Goal: Transaction & Acquisition: Obtain resource

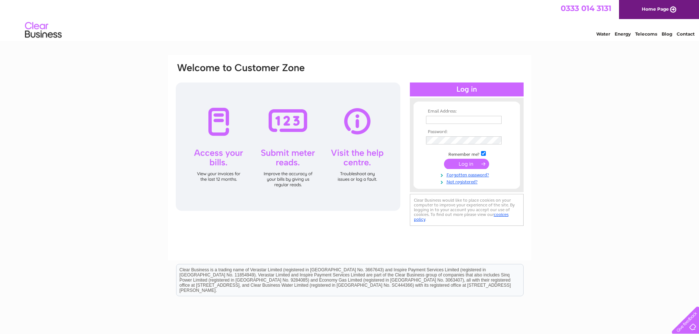
click at [446, 120] on input "text" at bounding box center [464, 120] width 76 height 8
type input "home-finance@circet.co.uk"
click at [468, 163] on input "submit" at bounding box center [466, 165] width 45 height 10
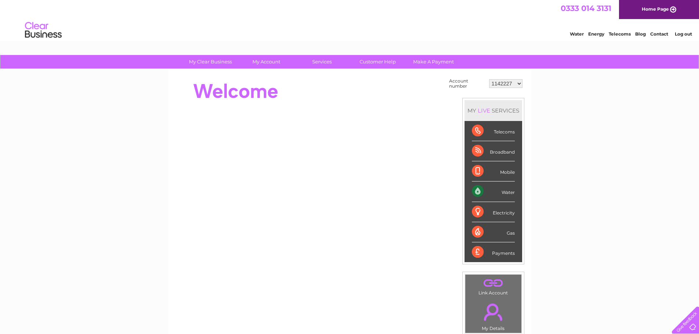
click at [520, 81] on select "1142227 1142236 1142260 30291076" at bounding box center [505, 83] width 33 height 9
click at [489, 79] on select "1142227 1142236 1142260 30291076" at bounding box center [505, 83] width 33 height 9
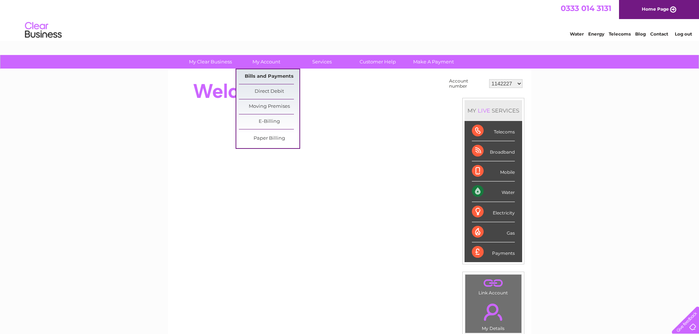
click at [274, 75] on link "Bills and Payments" at bounding box center [269, 76] width 61 height 15
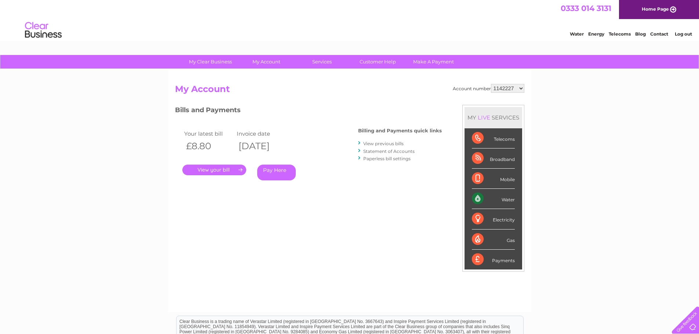
click at [223, 169] on link "." at bounding box center [214, 170] width 64 height 11
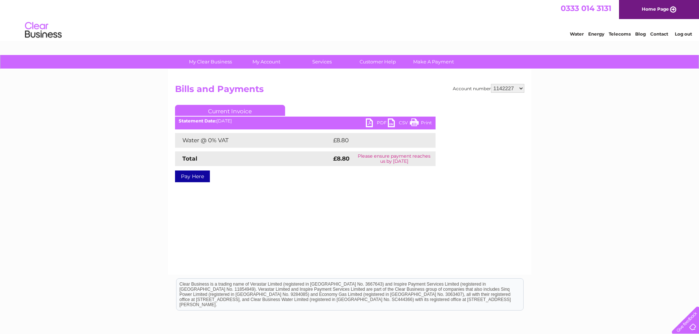
click at [379, 122] on link "PDF" at bounding box center [377, 124] width 22 height 11
click at [520, 87] on select "1142227 1142236 1142260 30291076" at bounding box center [507, 88] width 33 height 9
select select "1142236"
click at [491, 84] on select "1142227 1142236 1142260 30291076" at bounding box center [507, 88] width 33 height 9
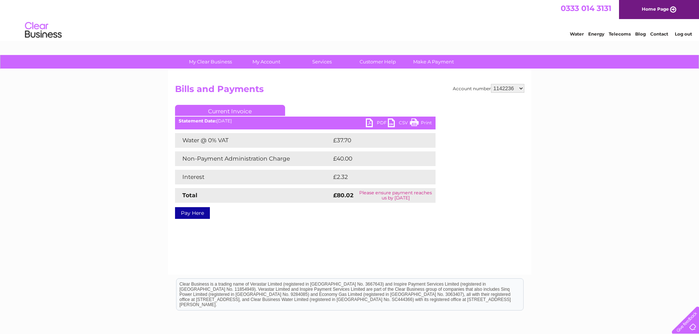
click at [377, 123] on link "PDF" at bounding box center [377, 124] width 22 height 11
click at [521, 89] on select "1142227 1142236 1142260 30291076" at bounding box center [507, 88] width 33 height 9
select select "1142260"
click at [491, 84] on select "1142227 1142236 1142260 30291076" at bounding box center [507, 88] width 33 height 9
click at [376, 116] on ul "Current Invoice" at bounding box center [305, 112] width 261 height 14
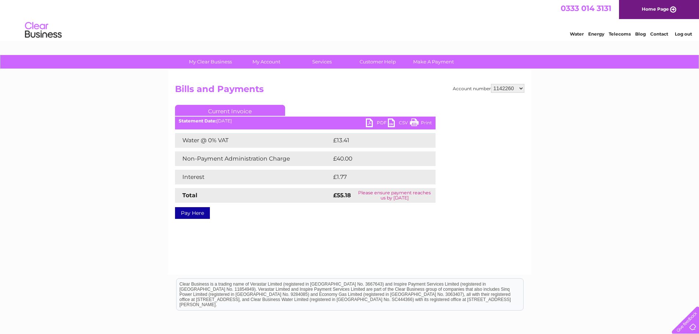
click at [375, 121] on link "PDF" at bounding box center [377, 124] width 22 height 11
click at [522, 88] on select "1142227 1142236 1142260 30291076" at bounding box center [507, 88] width 33 height 9
select select "30291076"
click at [491, 84] on select "1142227 1142236 1142260 30291076" at bounding box center [507, 88] width 33 height 9
click at [373, 121] on link "PDF" at bounding box center [377, 124] width 22 height 11
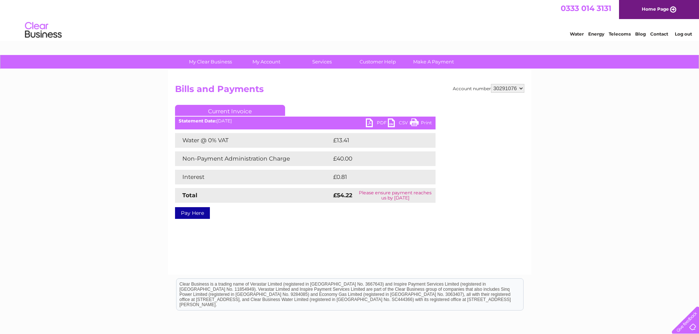
click at [376, 121] on link "PDF" at bounding box center [377, 124] width 22 height 11
click at [678, 161] on div "My Clear Business Login Details My Details My Preferences Link Account My Accou…" at bounding box center [349, 227] width 699 height 345
